Goal: Transaction & Acquisition: Purchase product/service

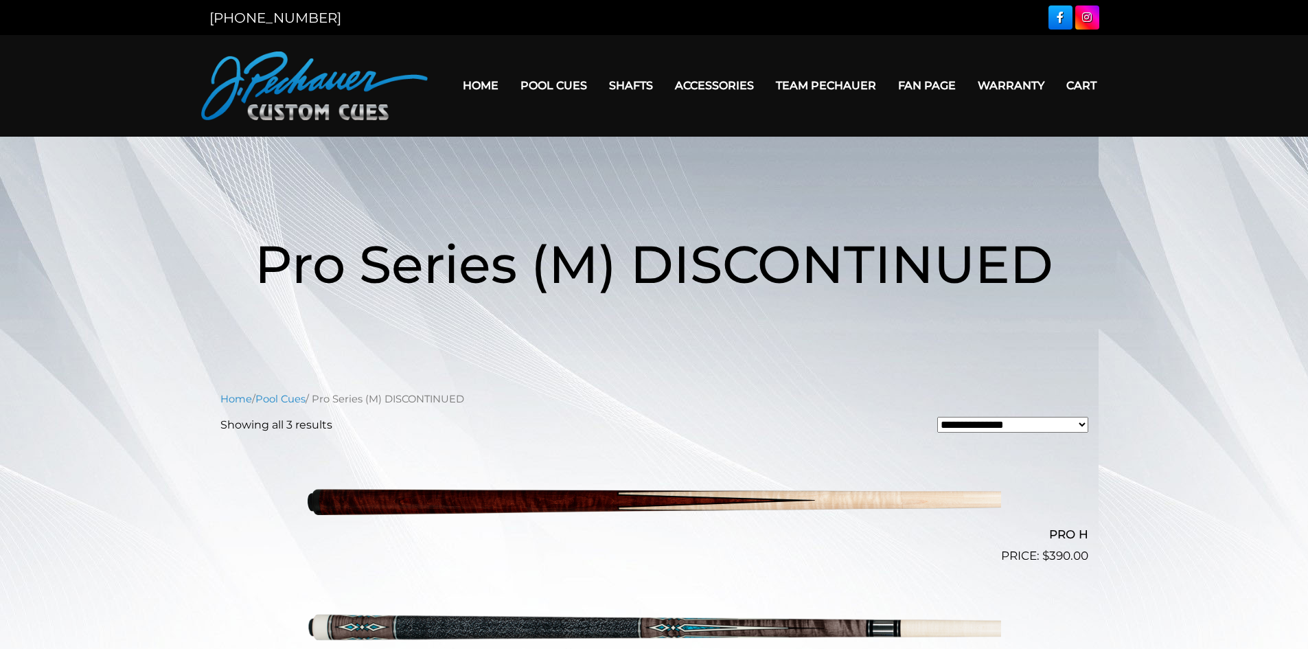
click at [985, 21] on div at bounding box center [881, 17] width 437 height 24
click at [847, 25] on div at bounding box center [881, 17] width 437 height 24
drag, startPoint x: 649, startPoint y: 18, endPoint x: 466, endPoint y: 27, distance: 182.9
click at [648, 18] on div "[PHONE_NUMBER]" at bounding box center [427, 18] width 453 height 21
click at [461, 27] on div "[PHONE_NUMBER]" at bounding box center [427, 18] width 453 height 21
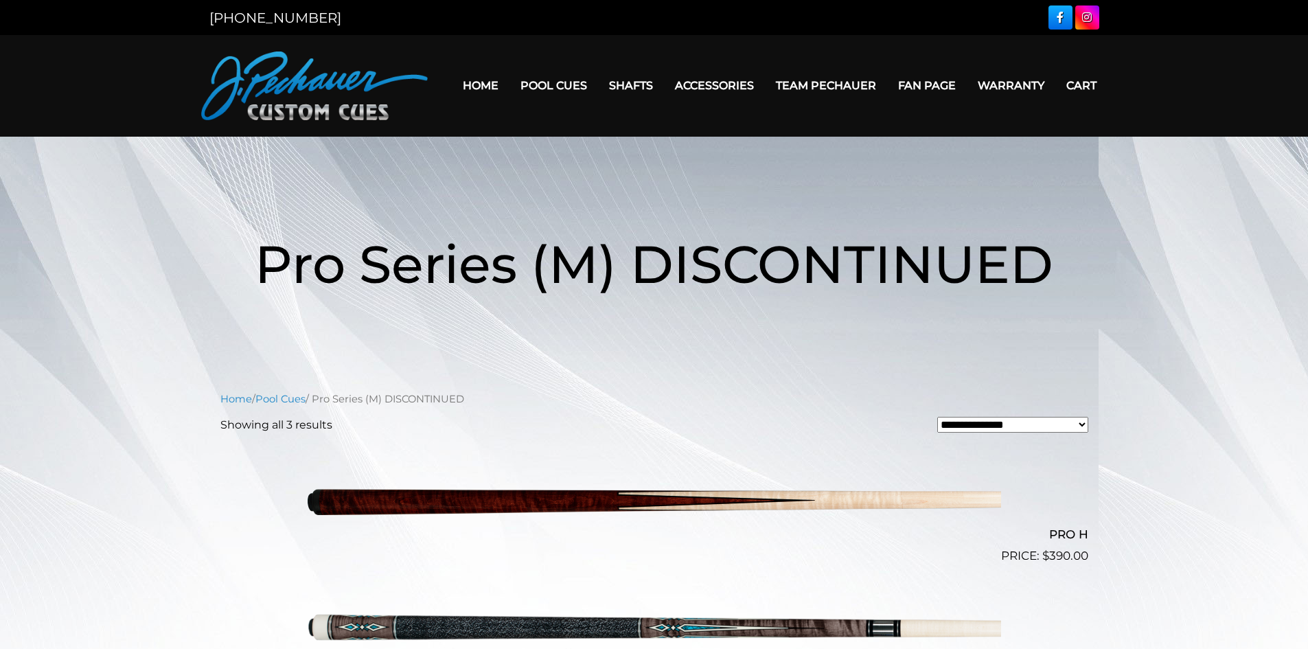
click at [104, 21] on div "[PHONE_NUMBER]" at bounding box center [654, 17] width 1308 height 35
click at [60, 117] on header "MENU Home Pool Cues Celebration Cue JP Series (T) – NEW Pro Series (R) – NEW Ch…" at bounding box center [654, 86] width 1308 height 102
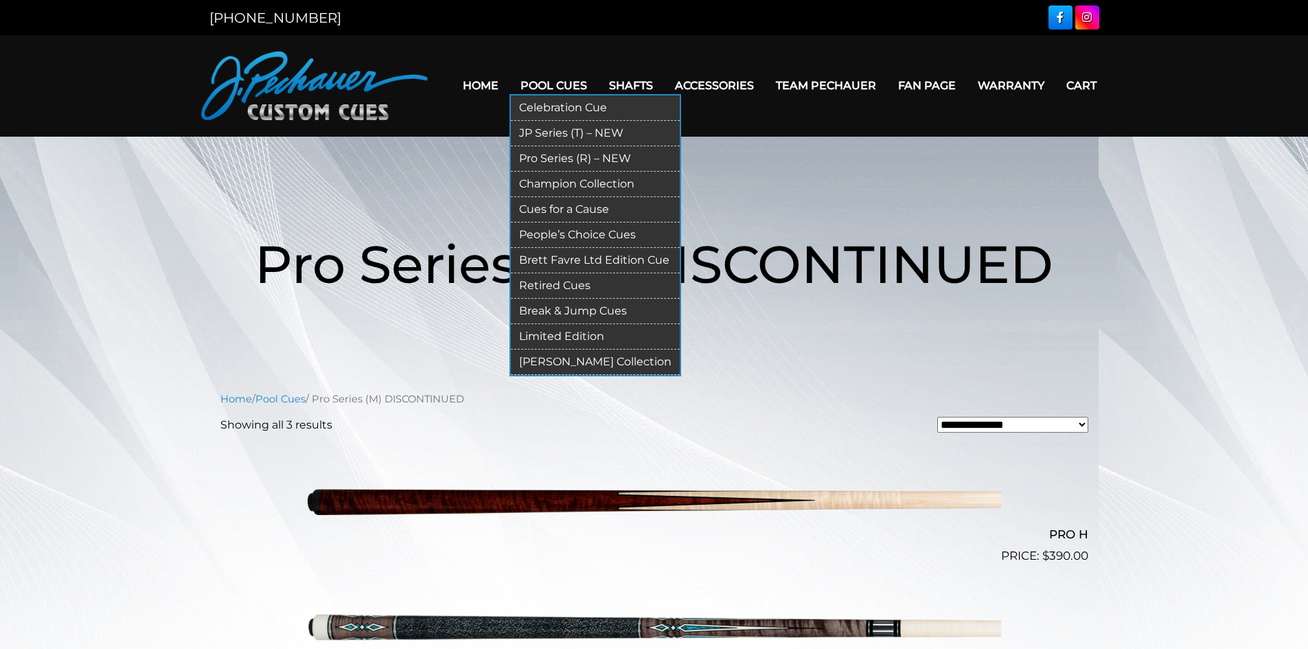
click at [574, 309] on link "Break & Jump Cues" at bounding box center [595, 311] width 169 height 25
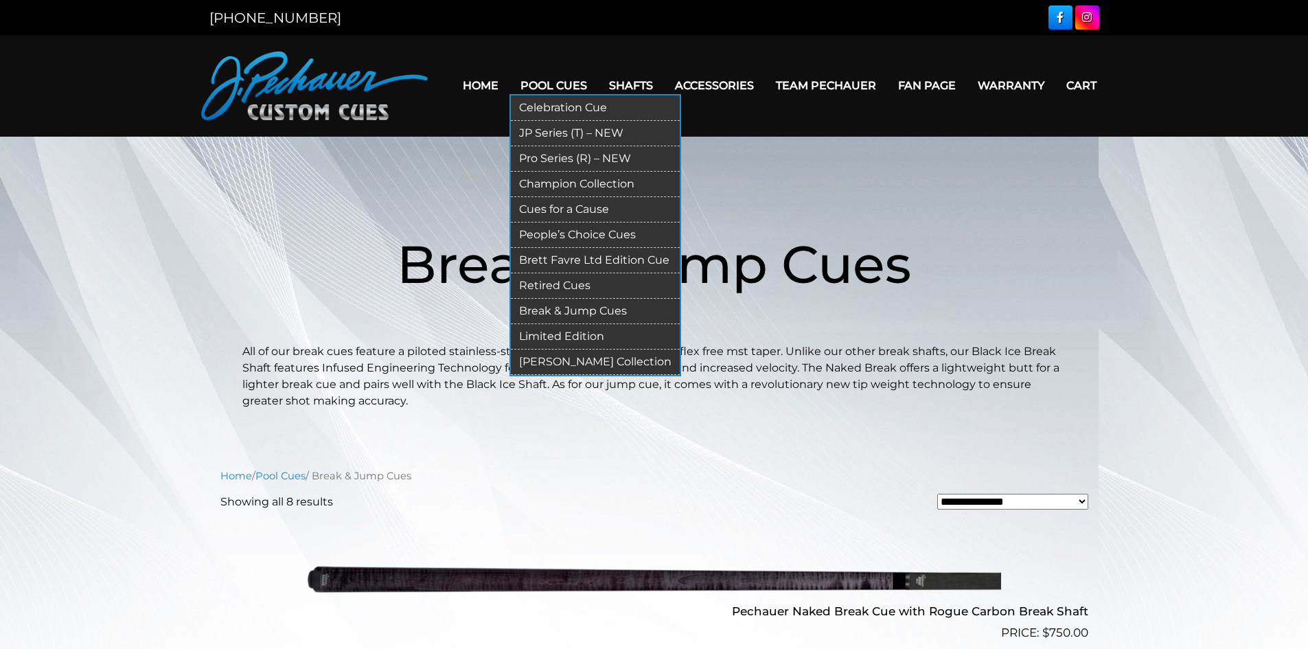
click at [544, 133] on link "JP Series (T) – NEW" at bounding box center [595, 133] width 169 height 25
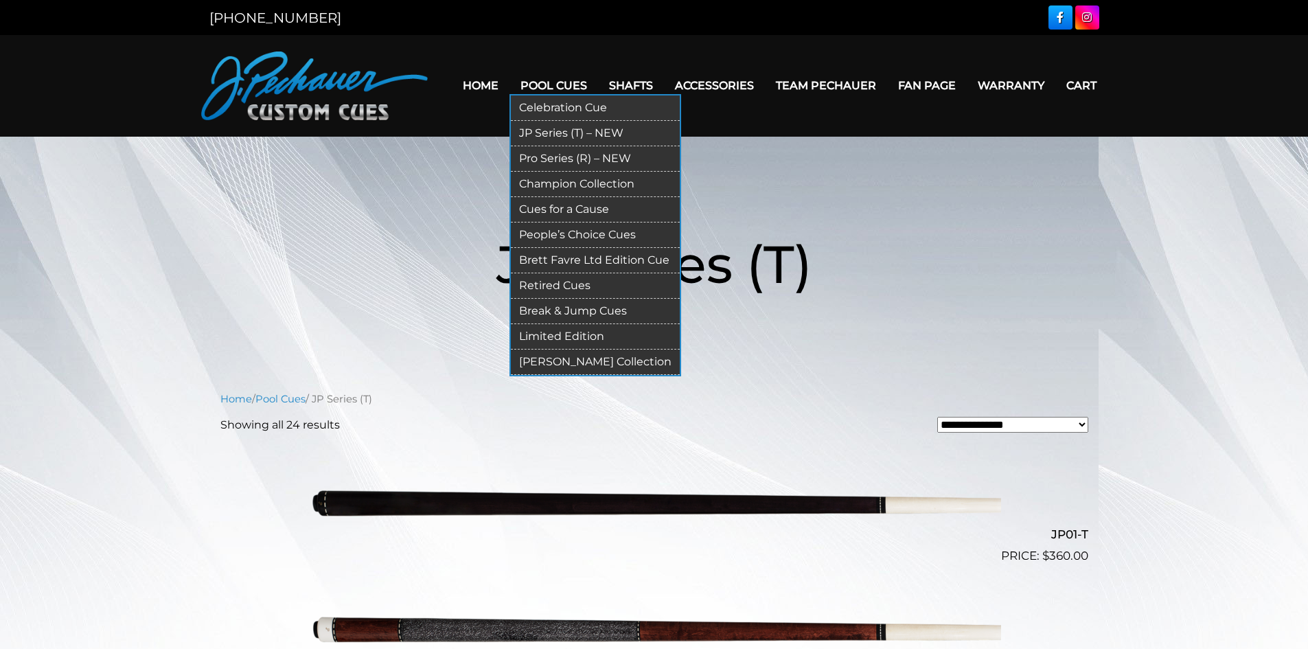
click at [579, 159] on link "Pro Series (R) – NEW" at bounding box center [595, 158] width 169 height 25
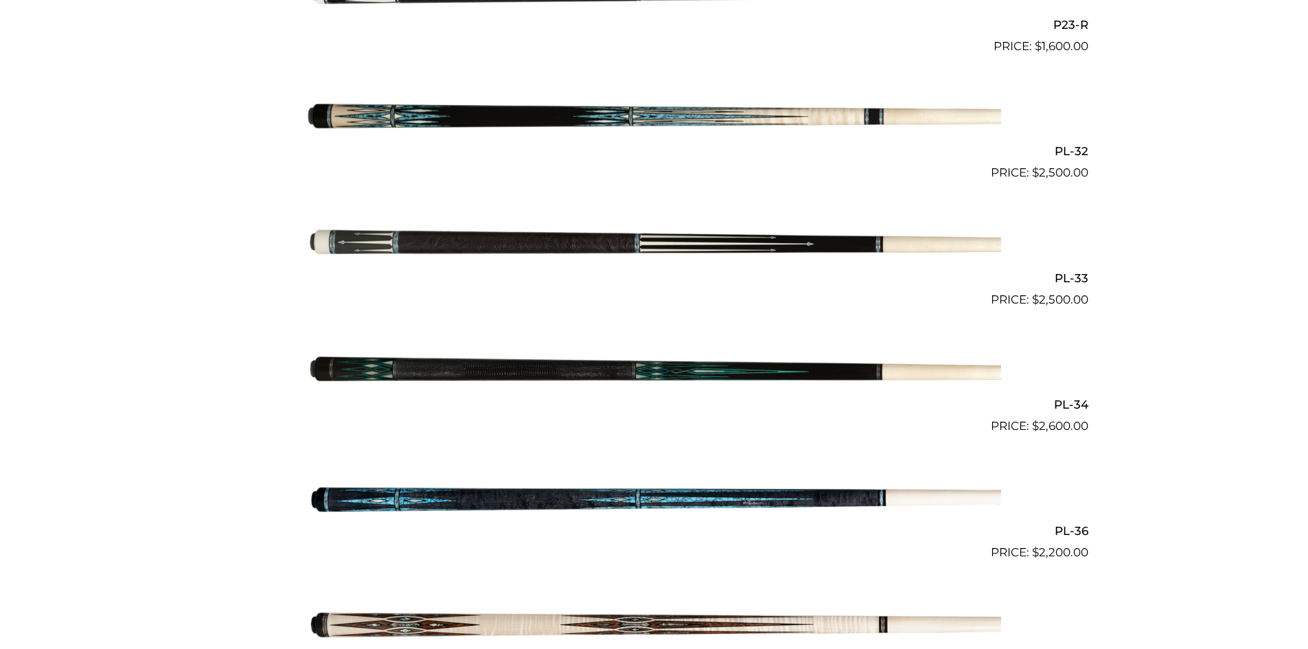
scroll to position [3299, 0]
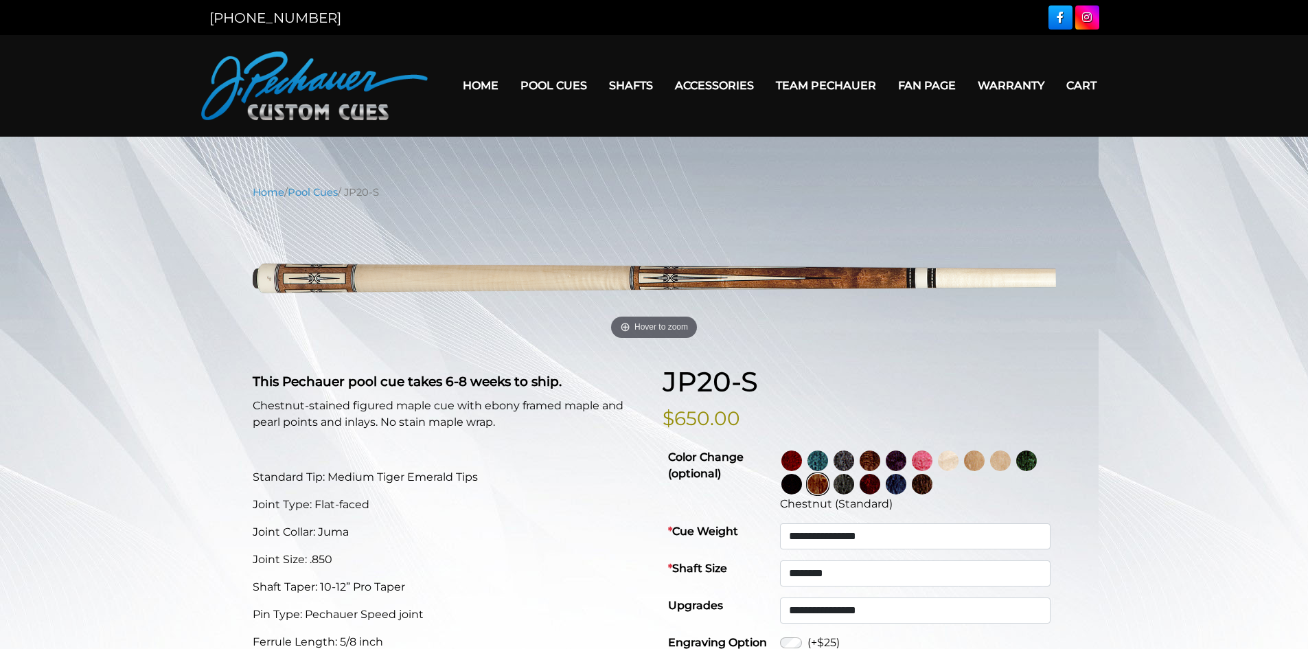
select select "********"
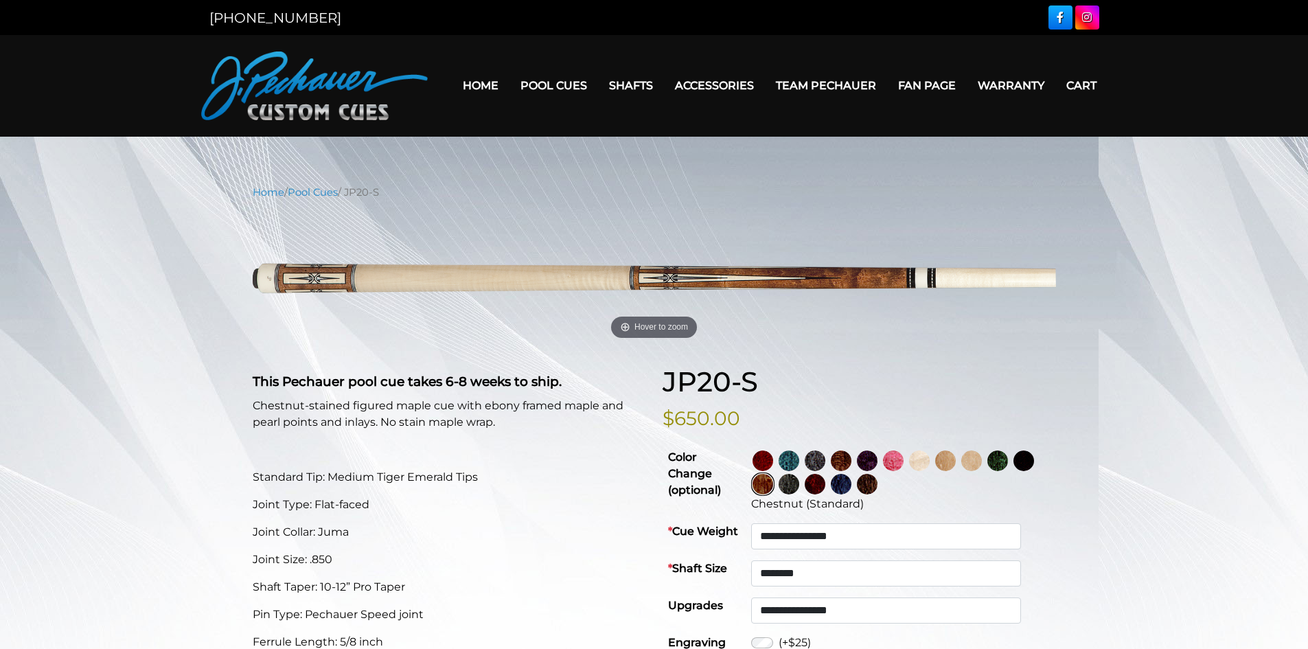
click at [904, 466] on img at bounding box center [893, 460] width 21 height 21
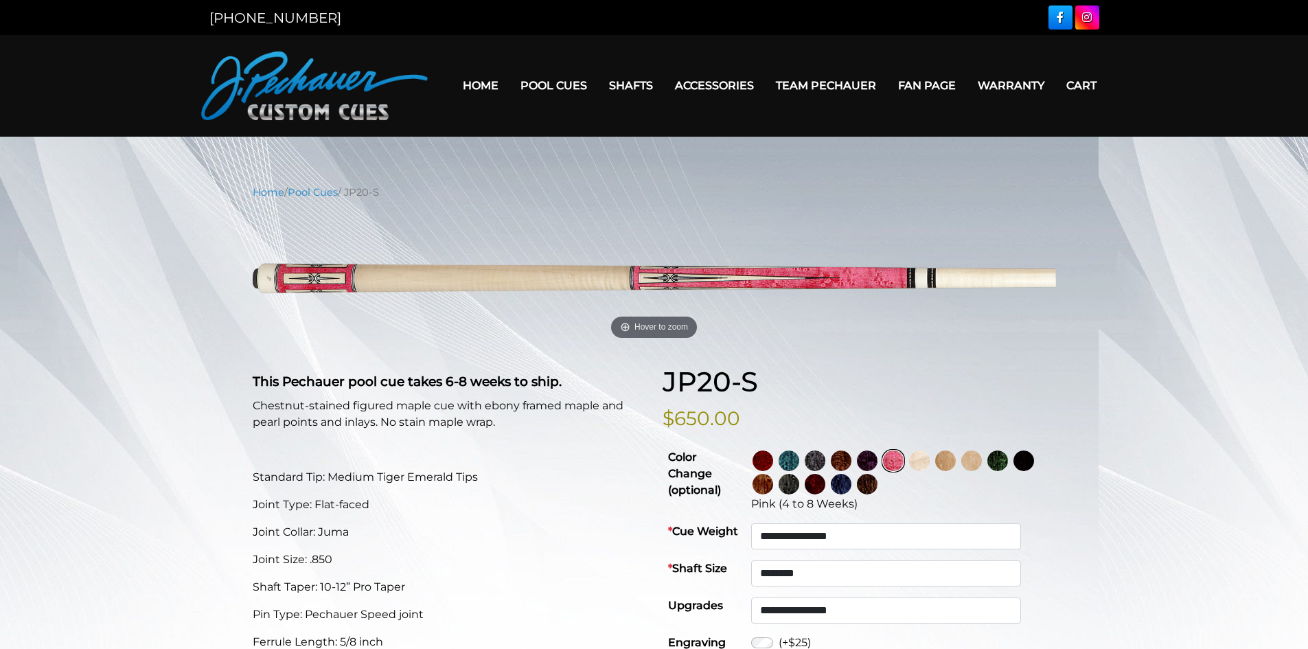
click at [773, 459] on img at bounding box center [763, 460] width 21 height 21
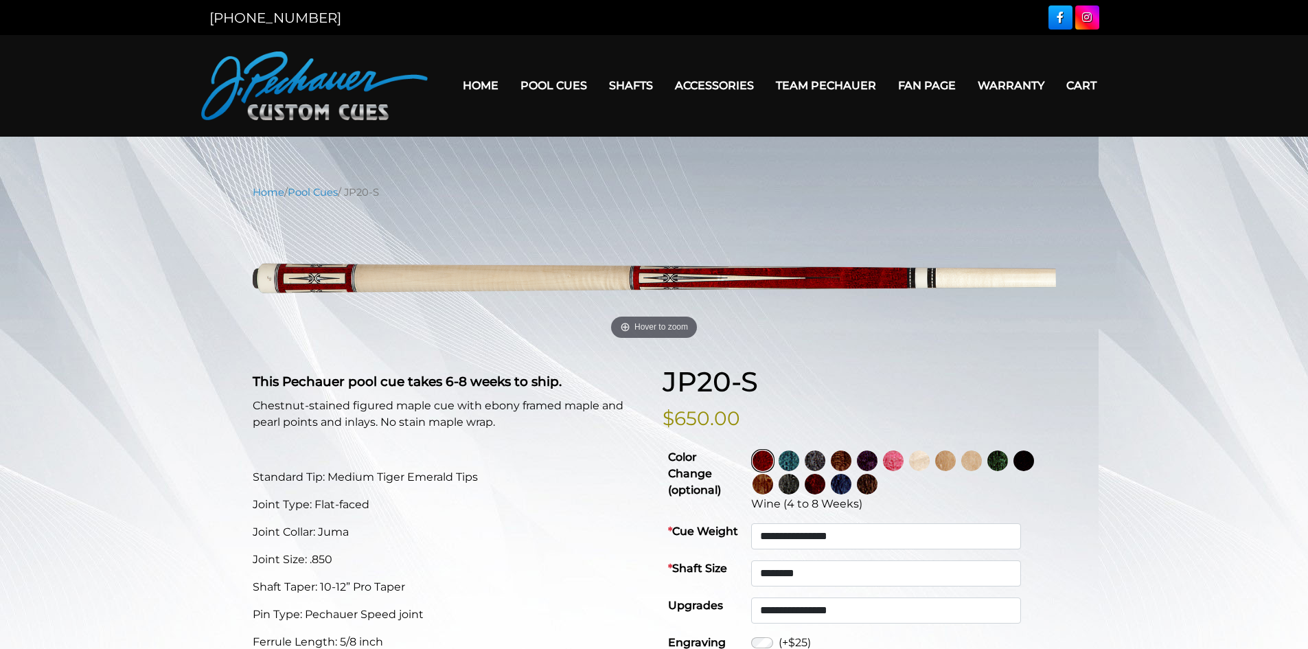
click at [825, 490] on img at bounding box center [815, 484] width 21 height 21
click at [852, 457] on img at bounding box center [841, 460] width 21 height 21
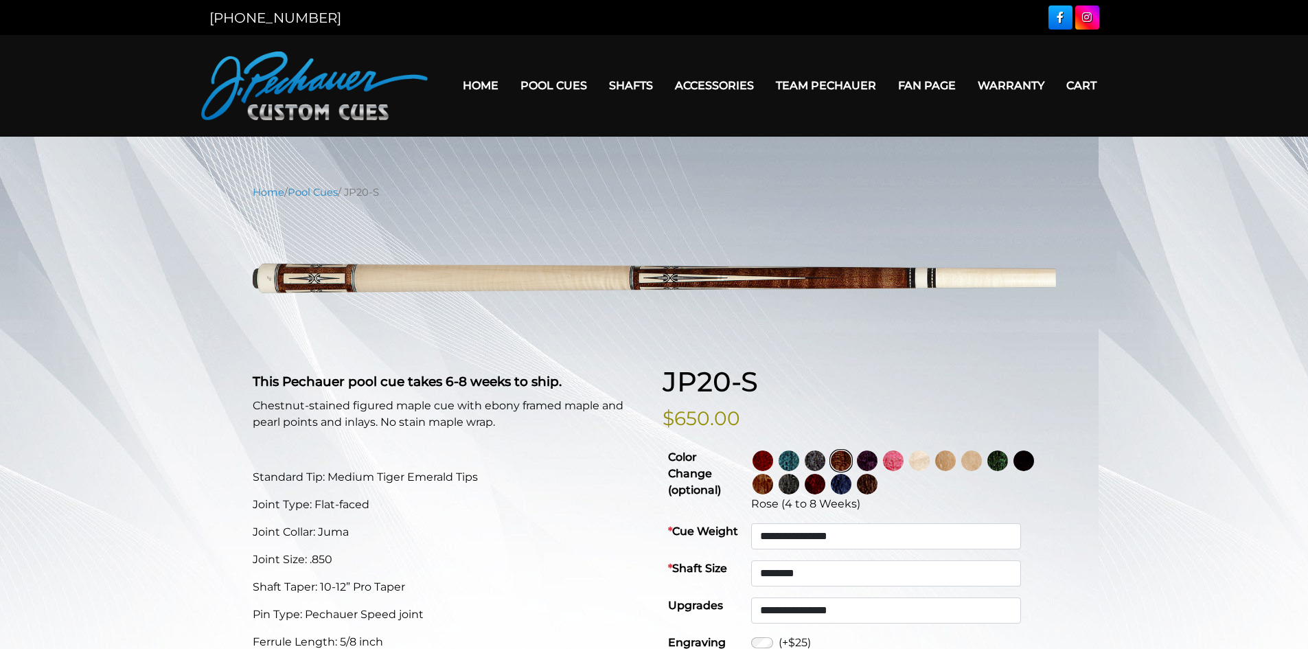
click at [904, 466] on img at bounding box center [893, 460] width 21 height 21
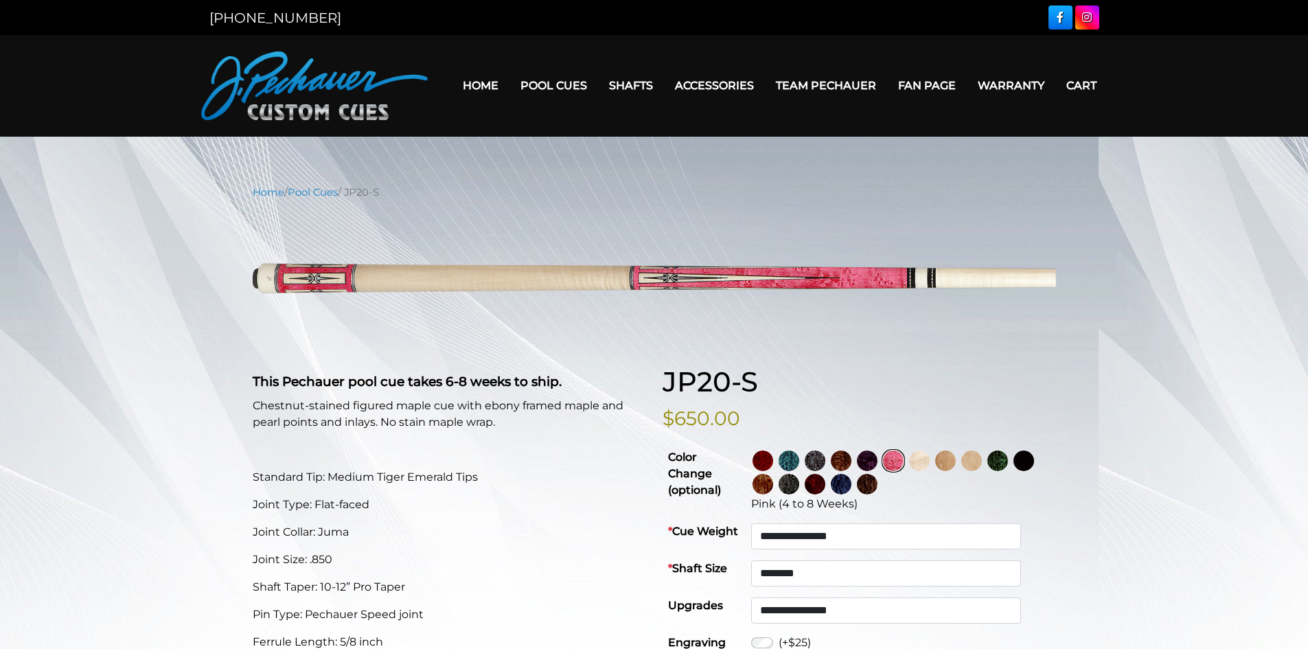
click at [852, 457] on img at bounding box center [841, 460] width 21 height 21
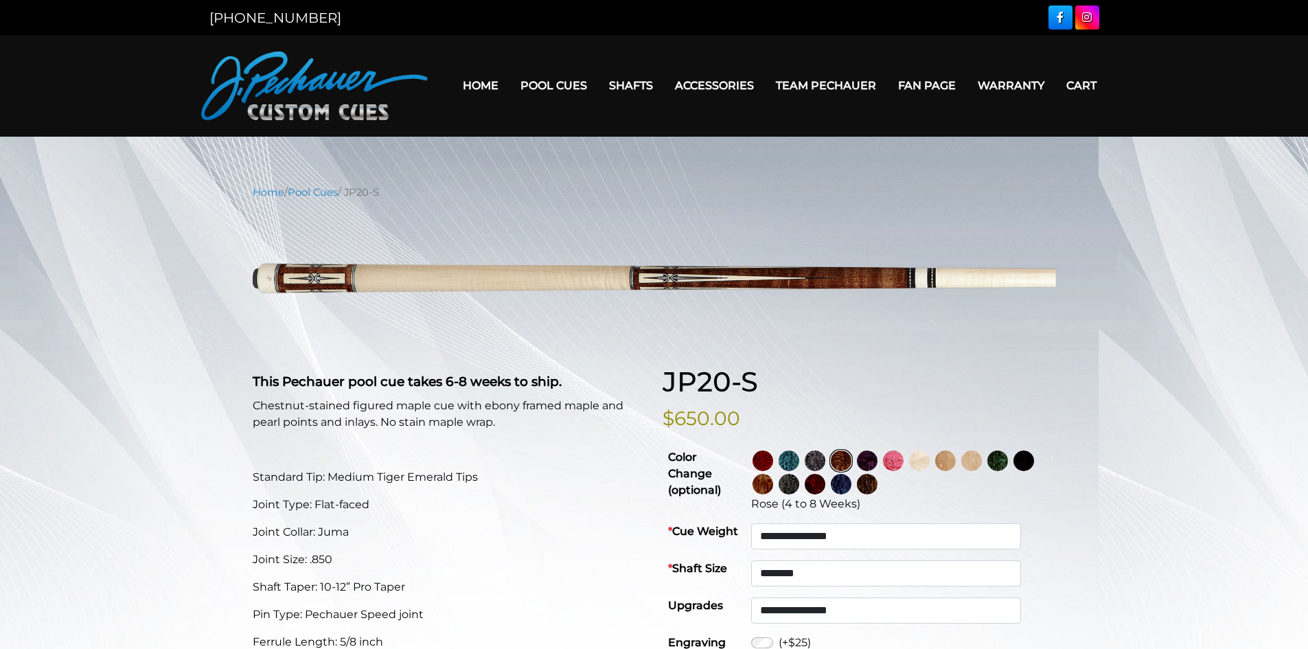
click at [773, 486] on img at bounding box center [763, 484] width 21 height 21
click at [904, 459] on img at bounding box center [893, 460] width 21 height 21
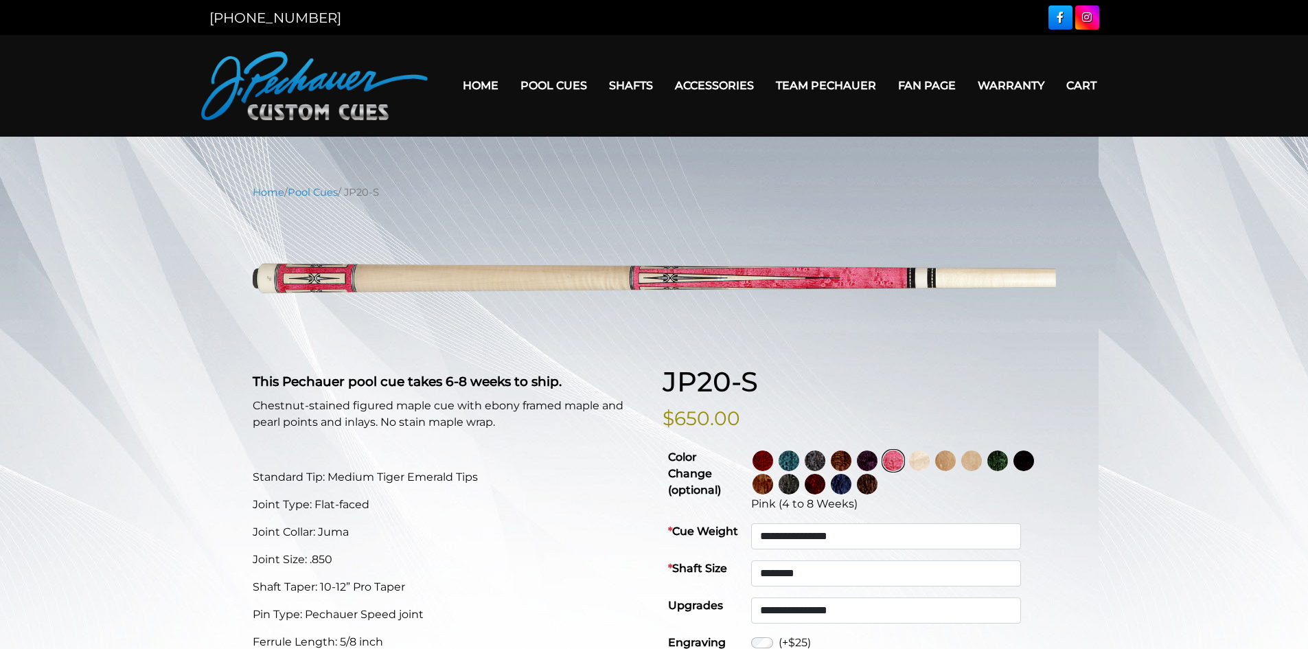
click at [773, 454] on img at bounding box center [763, 460] width 21 height 21
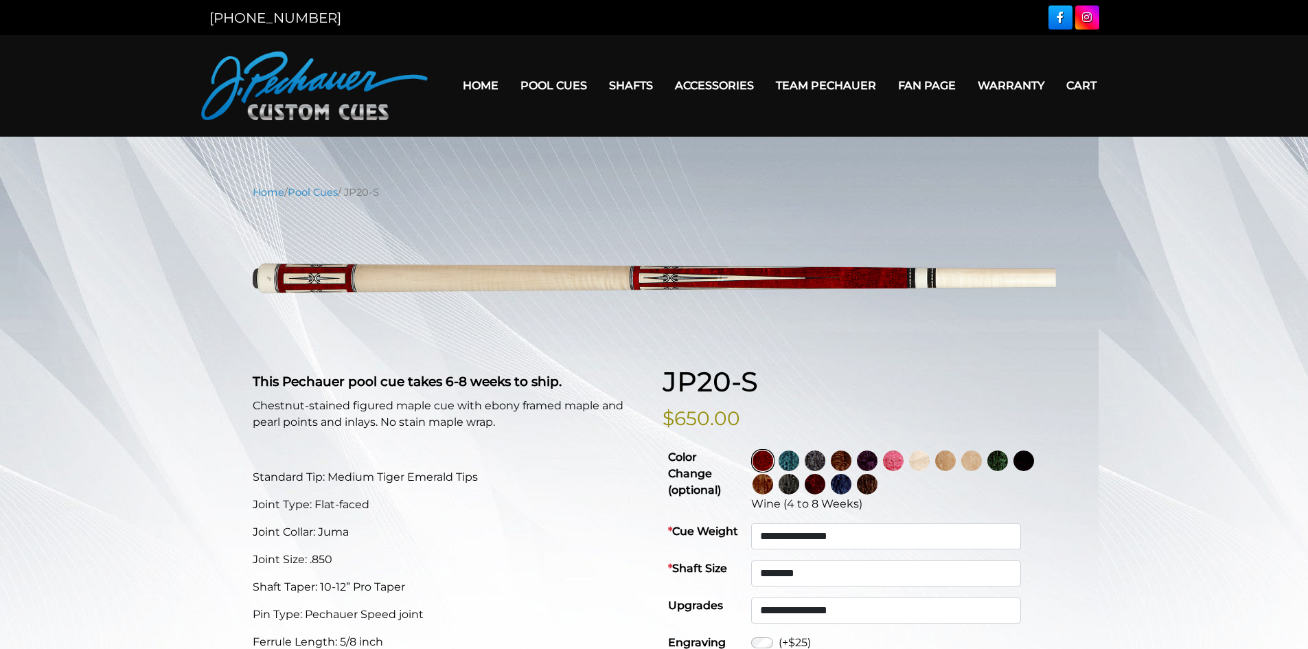
click at [825, 489] on img at bounding box center [815, 484] width 21 height 21
click at [852, 455] on img at bounding box center [841, 460] width 21 height 21
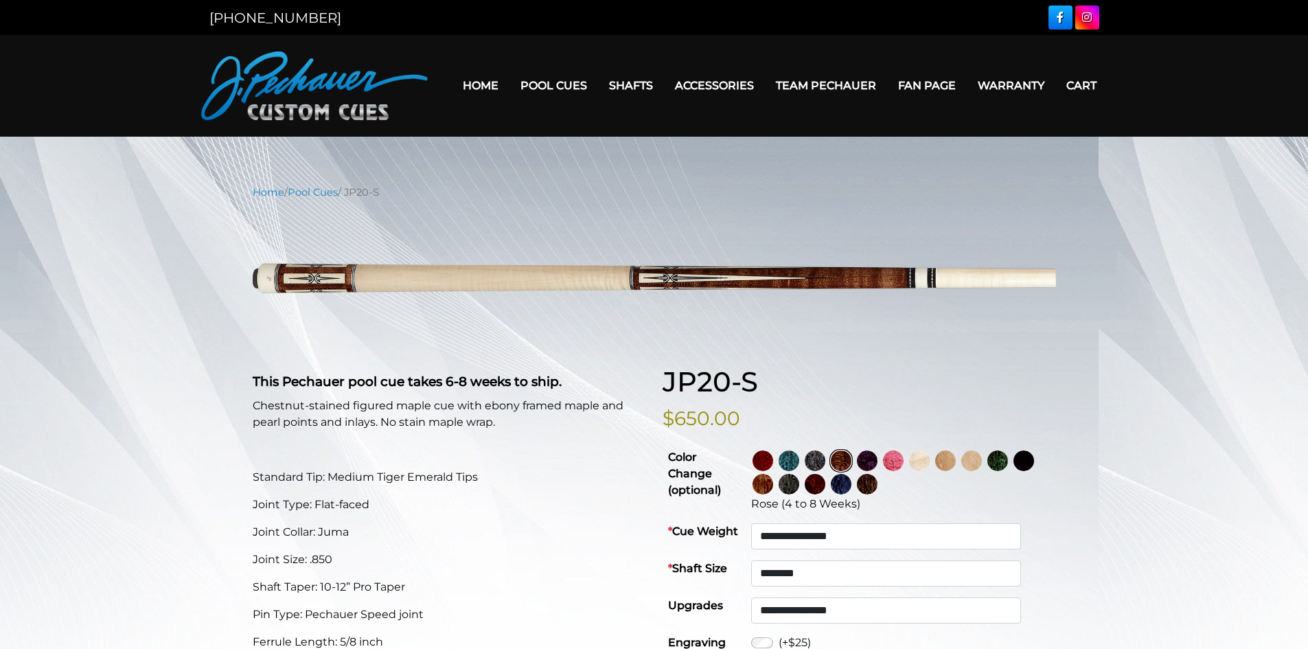
click at [825, 476] on img at bounding box center [815, 484] width 21 height 21
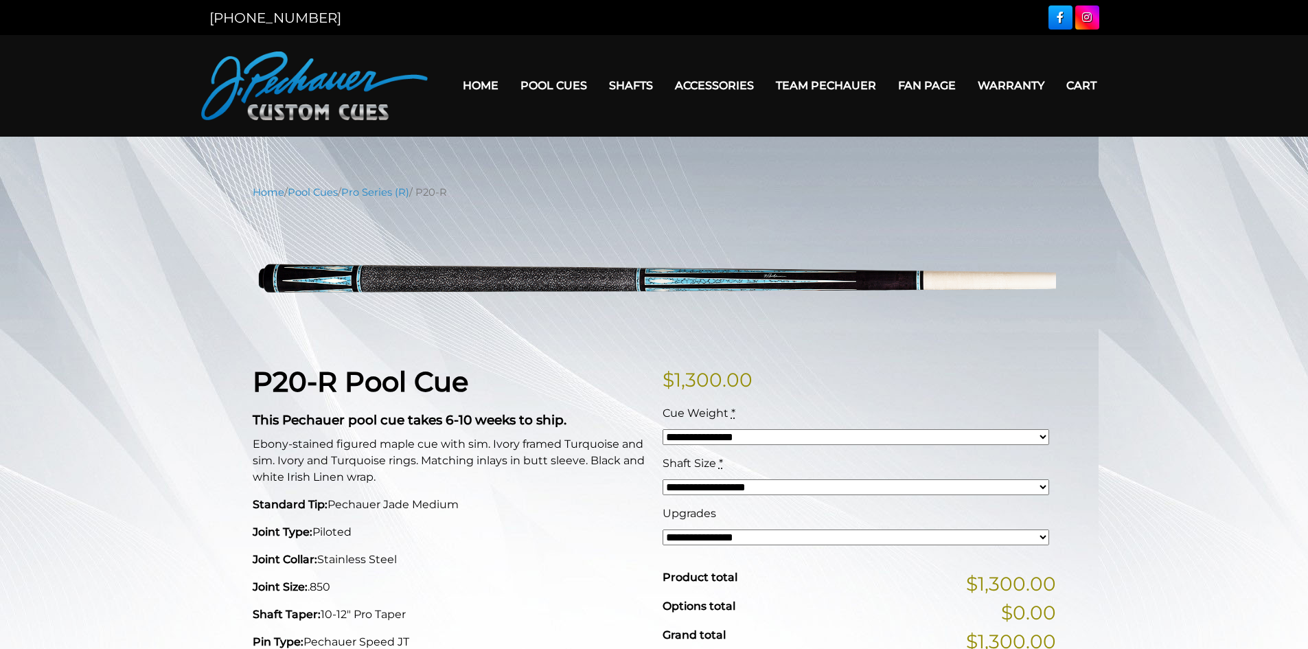
drag, startPoint x: 950, startPoint y: 5, endPoint x: 1240, endPoint y: 28, distance: 290.7
click at [950, 5] on div "[PHONE_NUMBER]" at bounding box center [654, 17] width 1308 height 35
click at [1268, 19] on div "[PHONE_NUMBER]" at bounding box center [654, 17] width 1308 height 35
click at [1175, 37] on header "MENU Home Pool Cues Celebration Cue JP Series (T) – NEW Pro Series (R) – NEW Ch…" at bounding box center [654, 86] width 1308 height 102
click at [1171, 17] on div "[PHONE_NUMBER]" at bounding box center [654, 17] width 1308 height 35
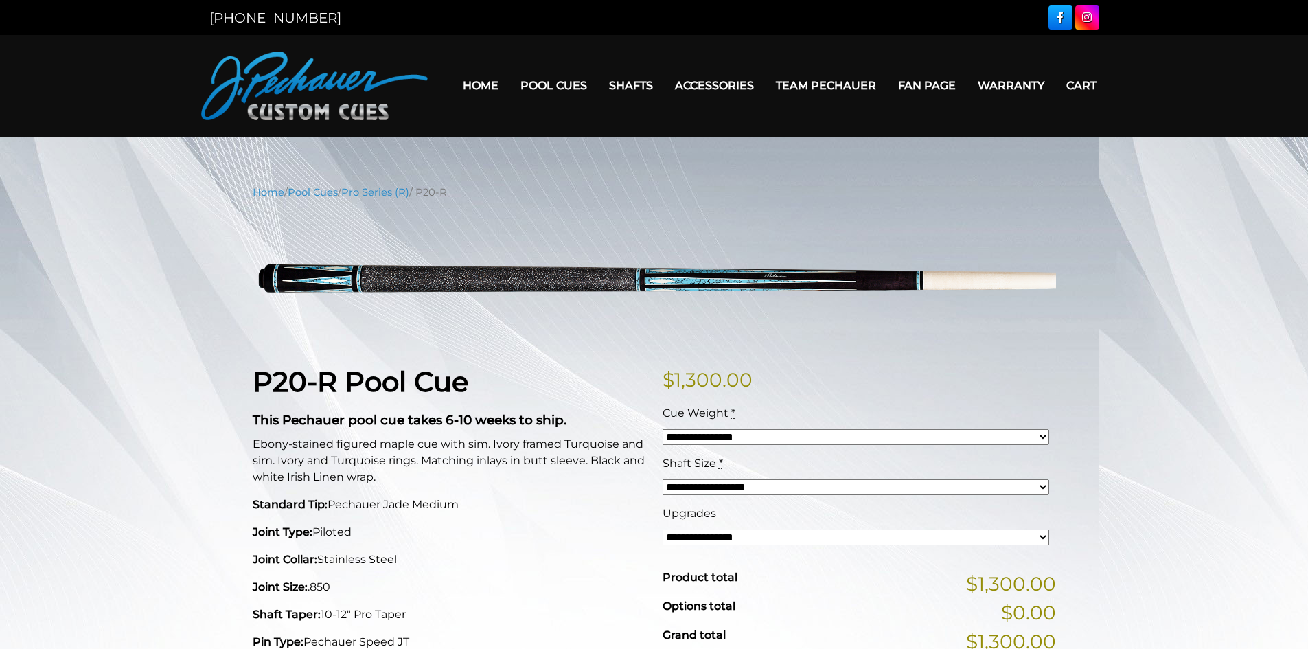
click at [297, 111] on img at bounding box center [314, 86] width 227 height 69
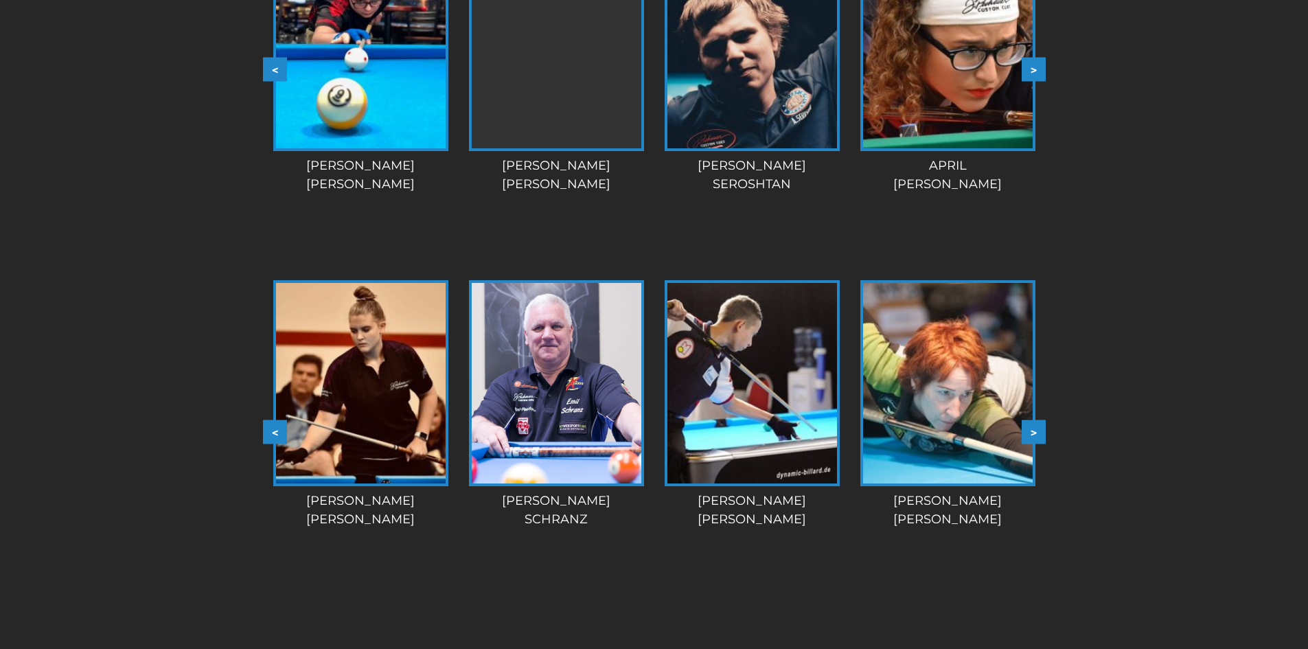
scroll to position [1265, 0]
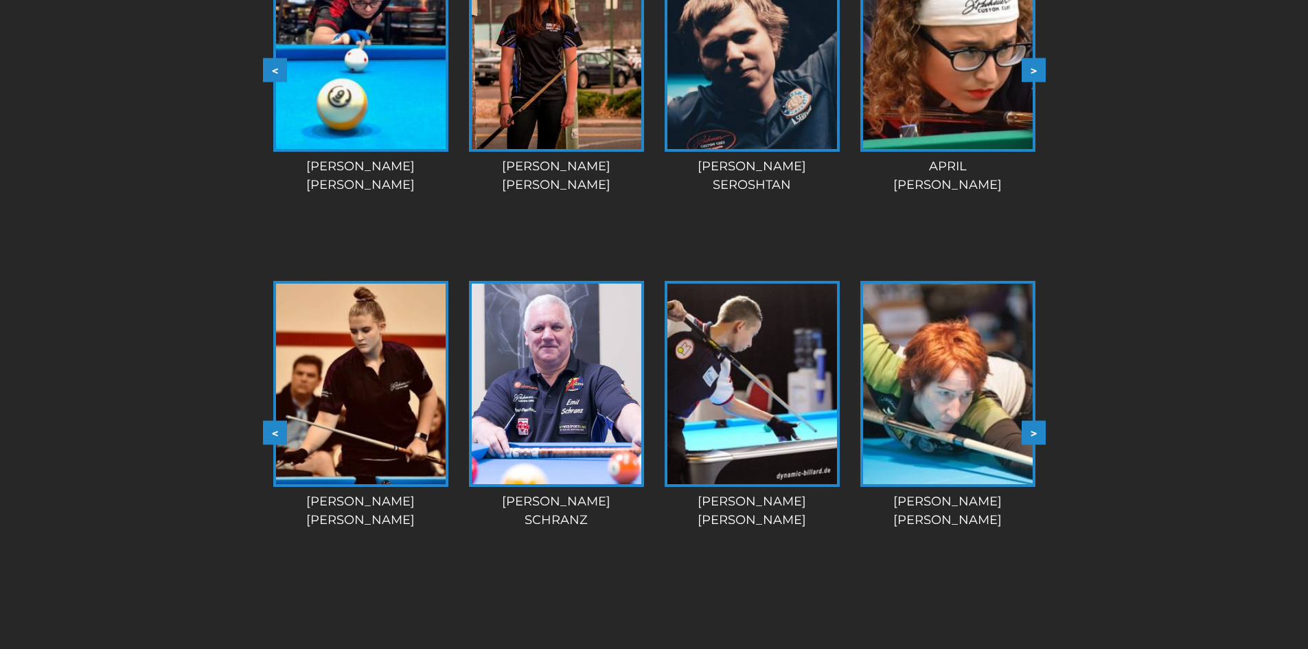
click at [432, 406] on img at bounding box center [361, 384] width 170 height 201
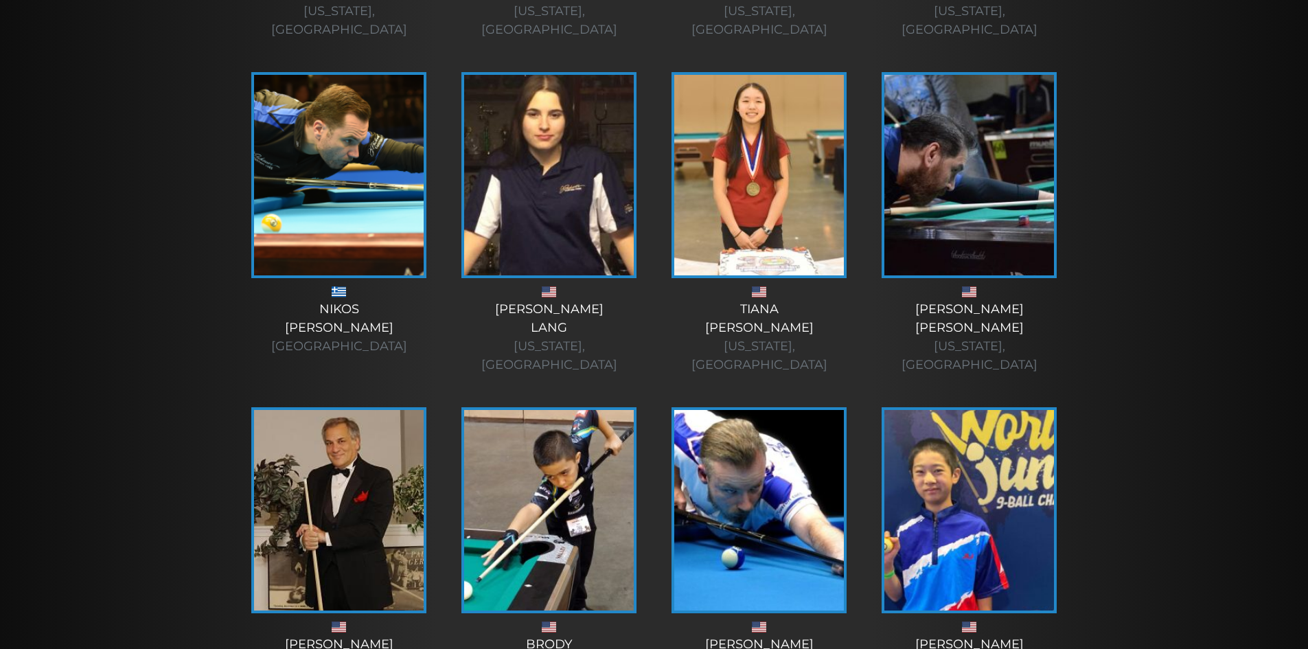
scroll to position [1676, 0]
